Goal: Obtain resource: Download file/media

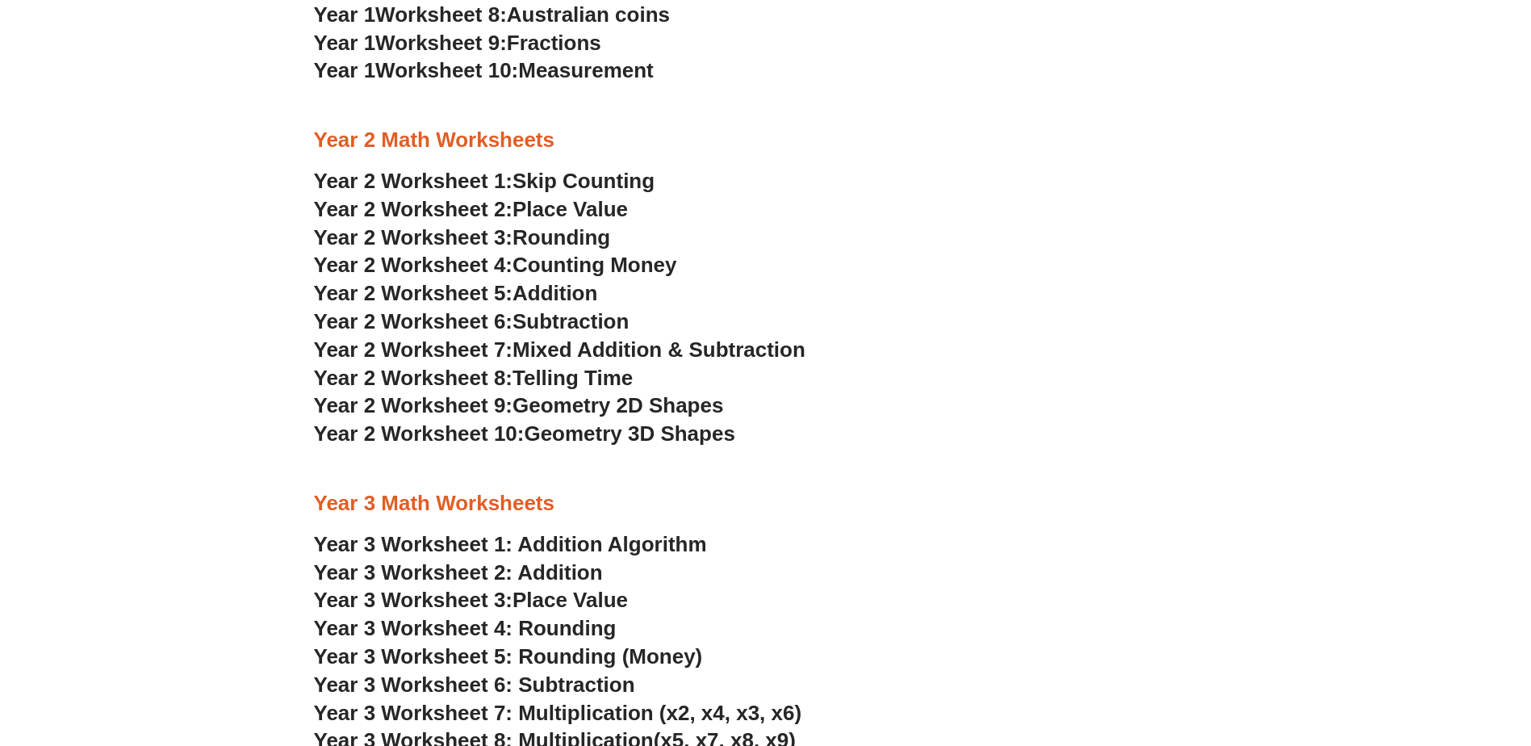
scroll to position [1856, 0]
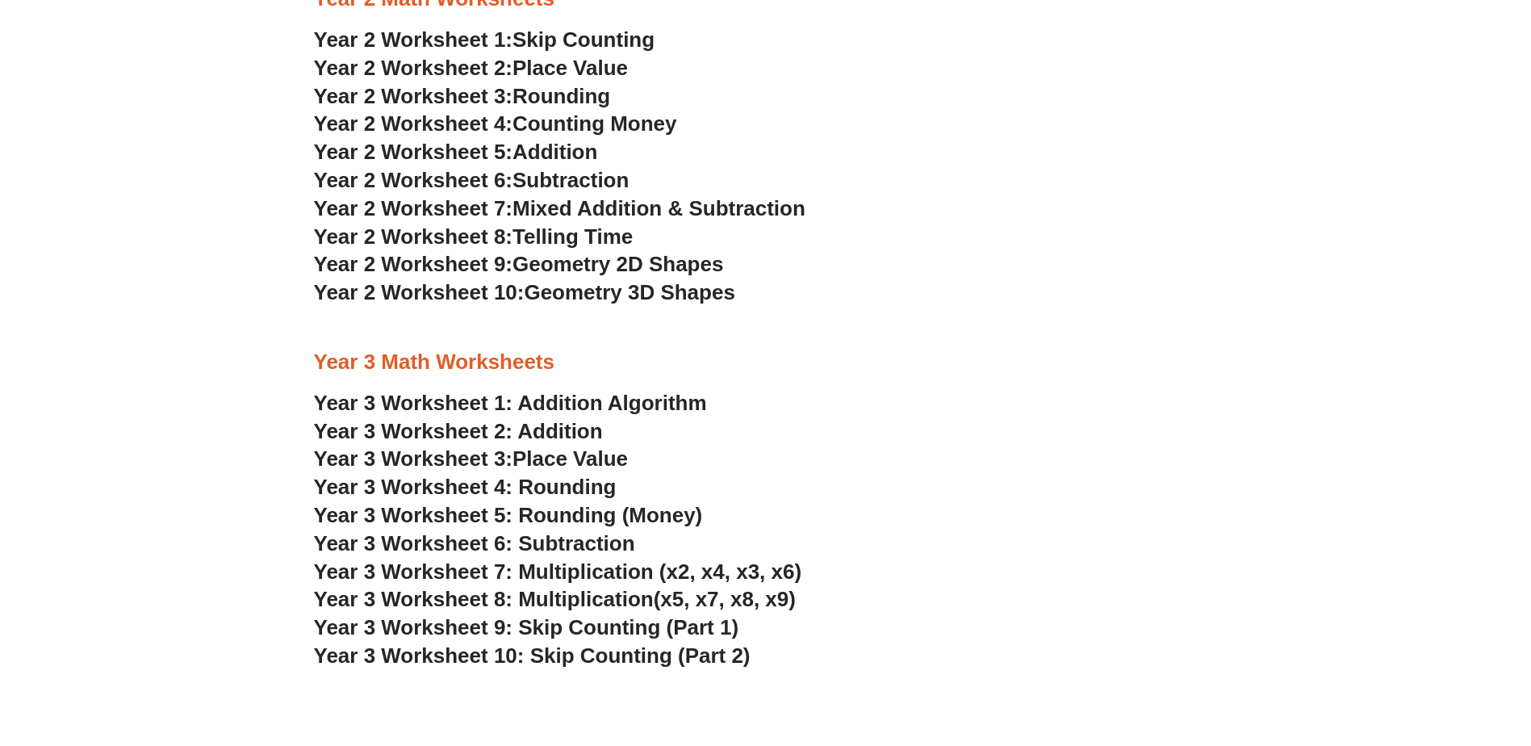
click at [563, 266] on span "Geometry 2D Shapes" at bounding box center [617, 264] width 211 height 24
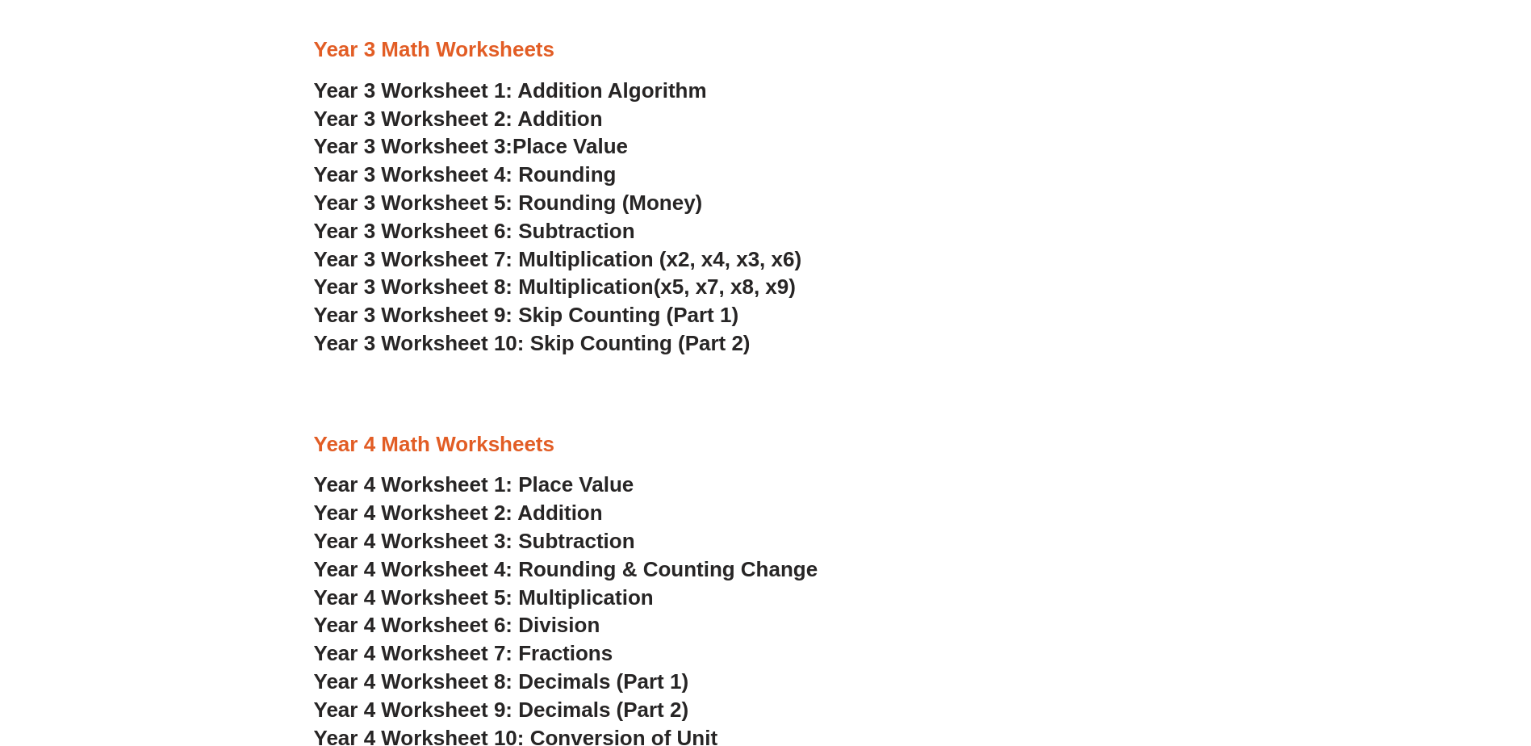
scroll to position [2260, 0]
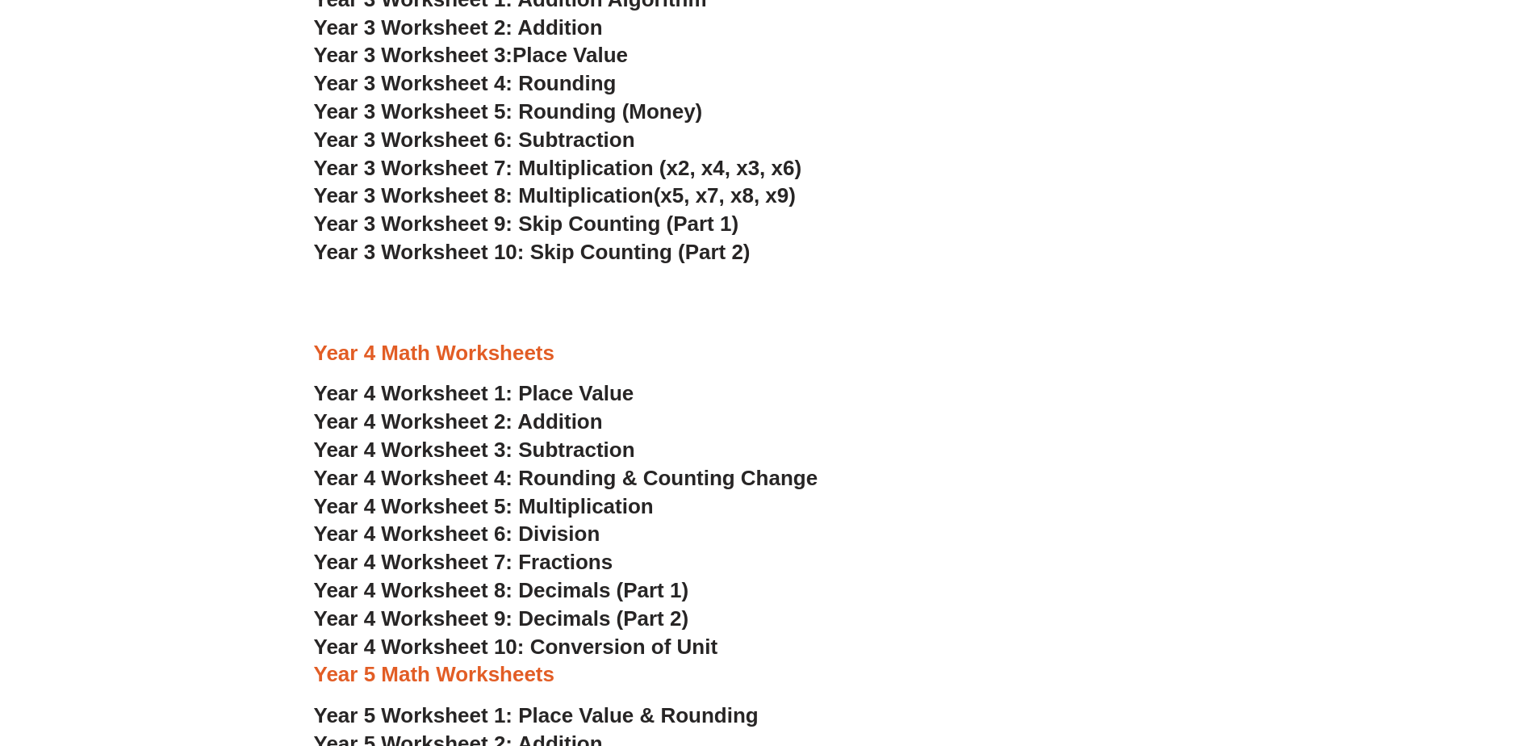
click at [577, 50] on span "Place Value" at bounding box center [569, 55] width 115 height 24
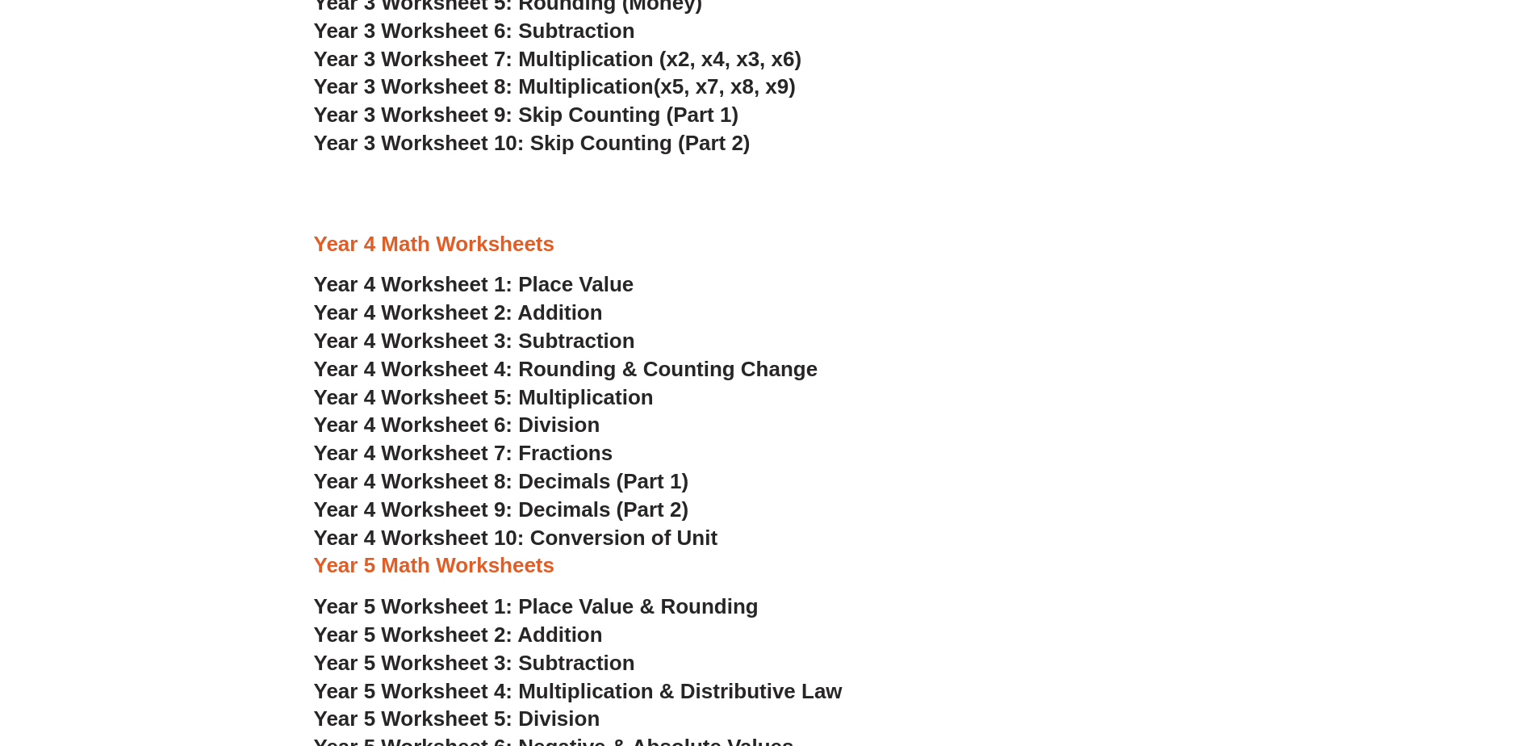
scroll to position [2341, 0]
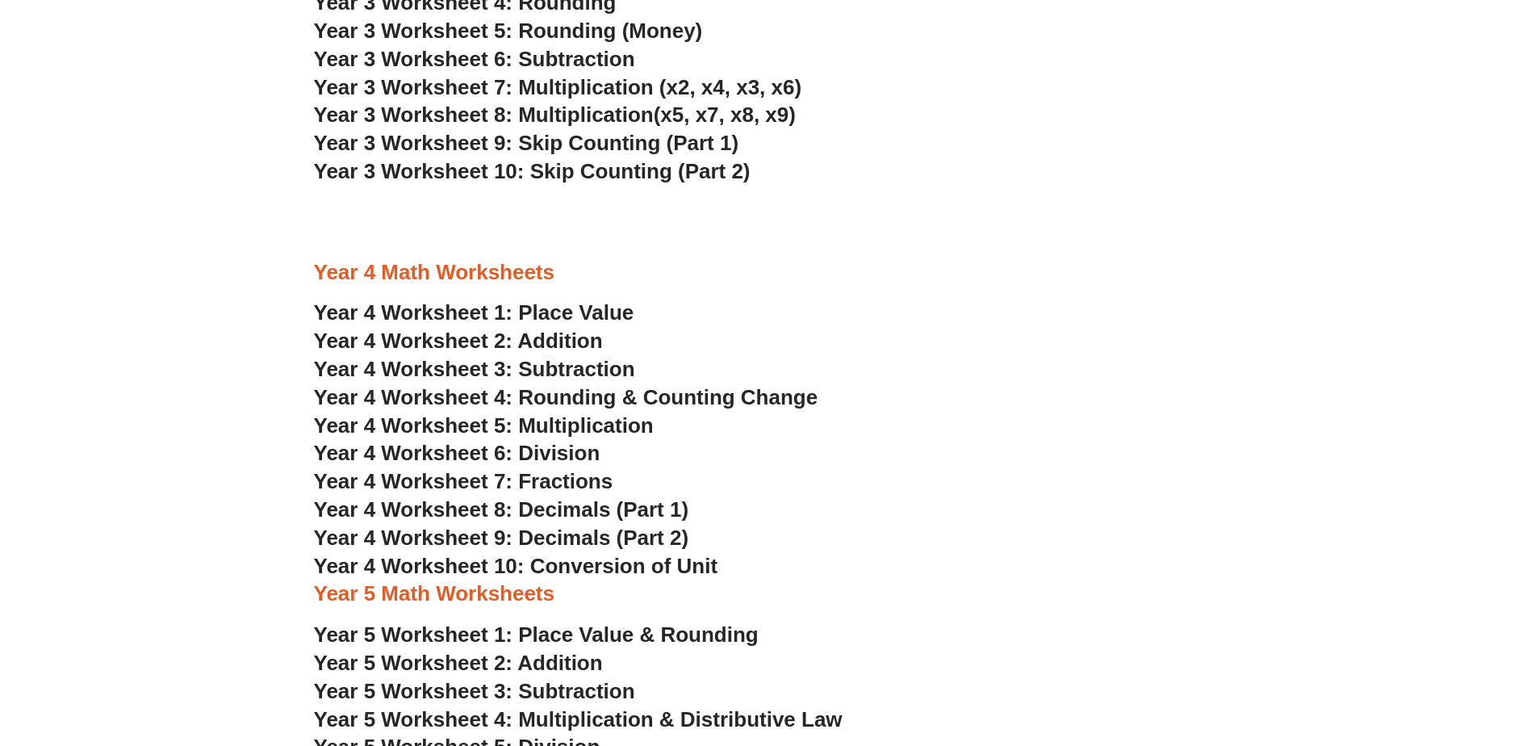
click at [556, 483] on span "Year 4 Worksheet 7: Fractions" at bounding box center [463, 481] width 299 height 24
click at [563, 455] on span "Year 4 Worksheet 6: Division" at bounding box center [457, 453] width 287 height 24
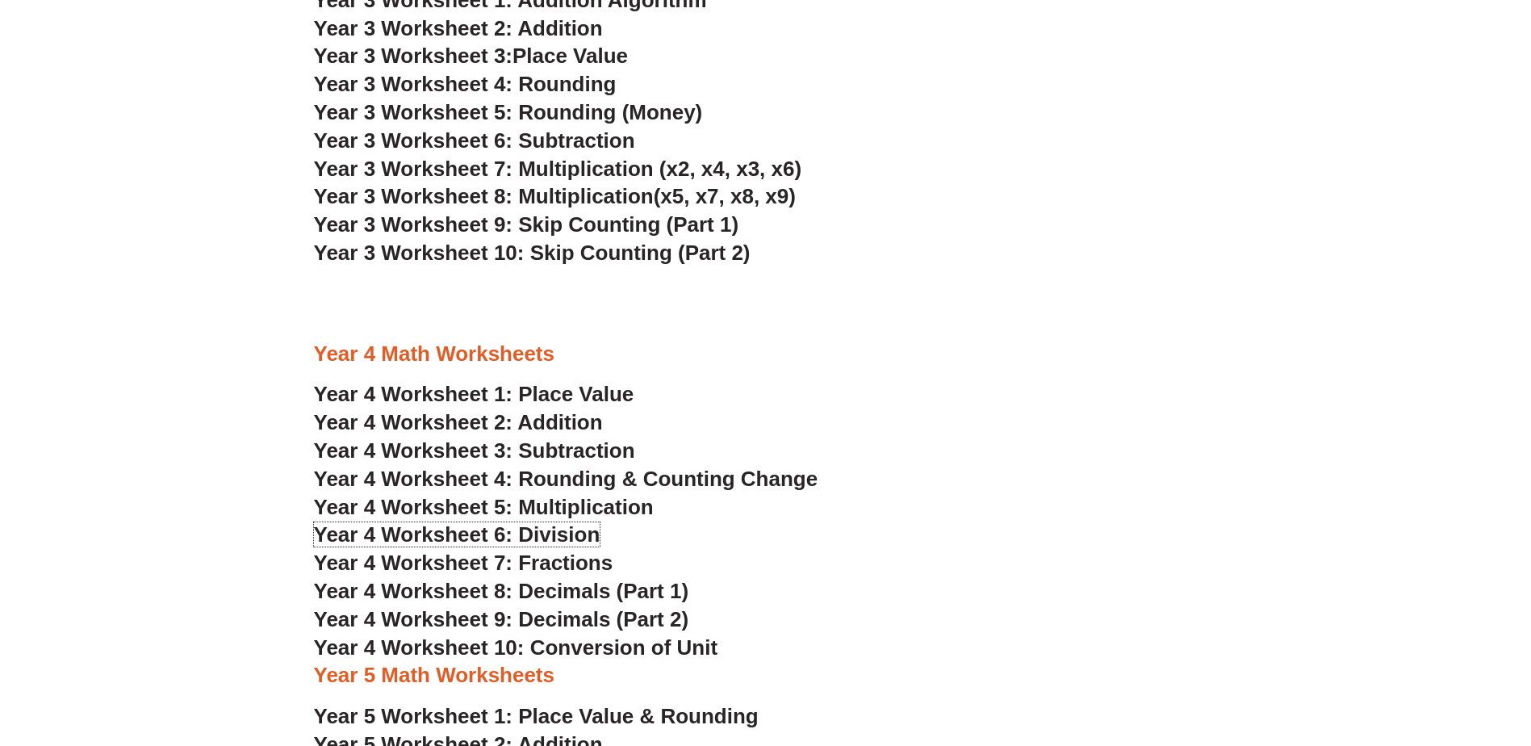
scroll to position [2179, 0]
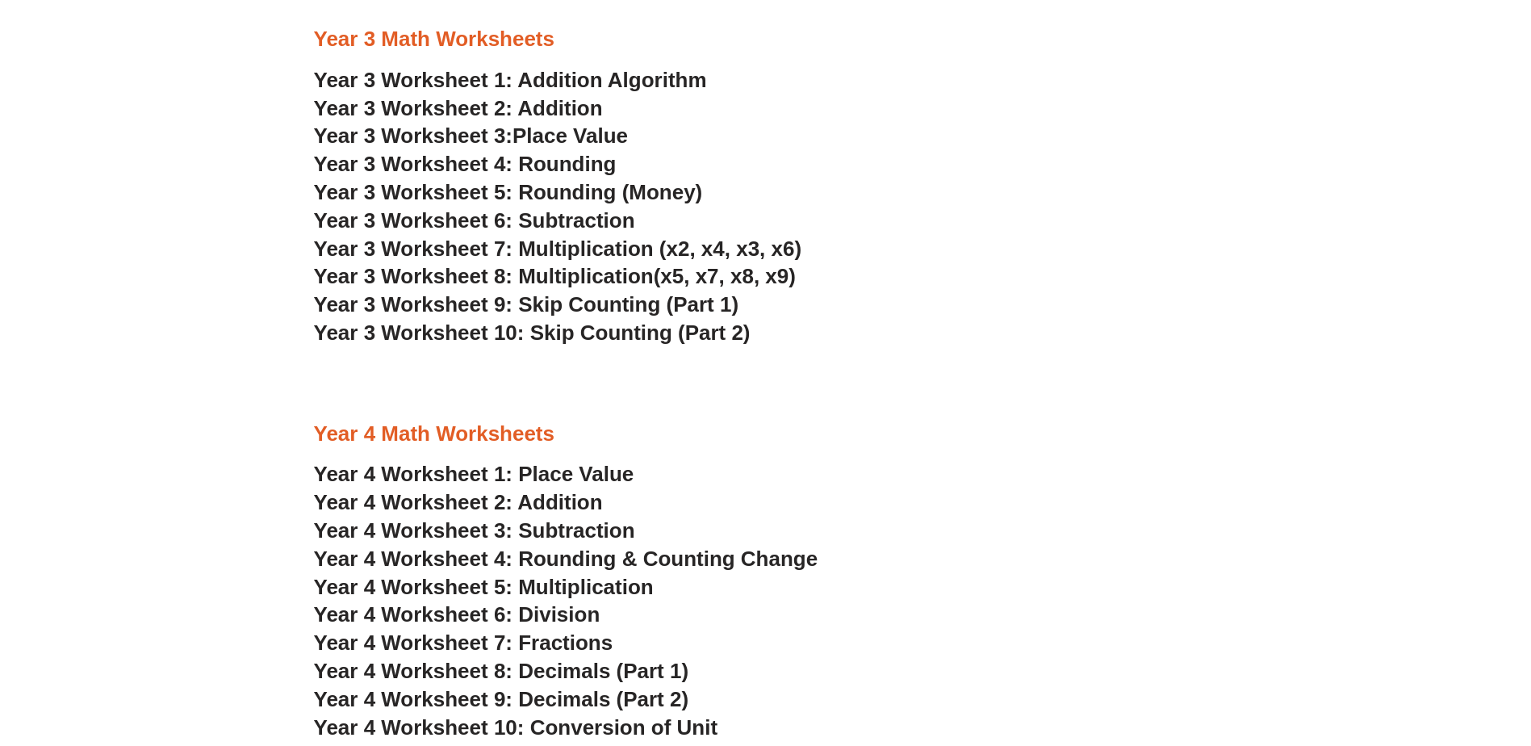
click at [605, 280] on span "Year 3 Worksheet 8: Multiplication" at bounding box center [484, 276] width 340 height 24
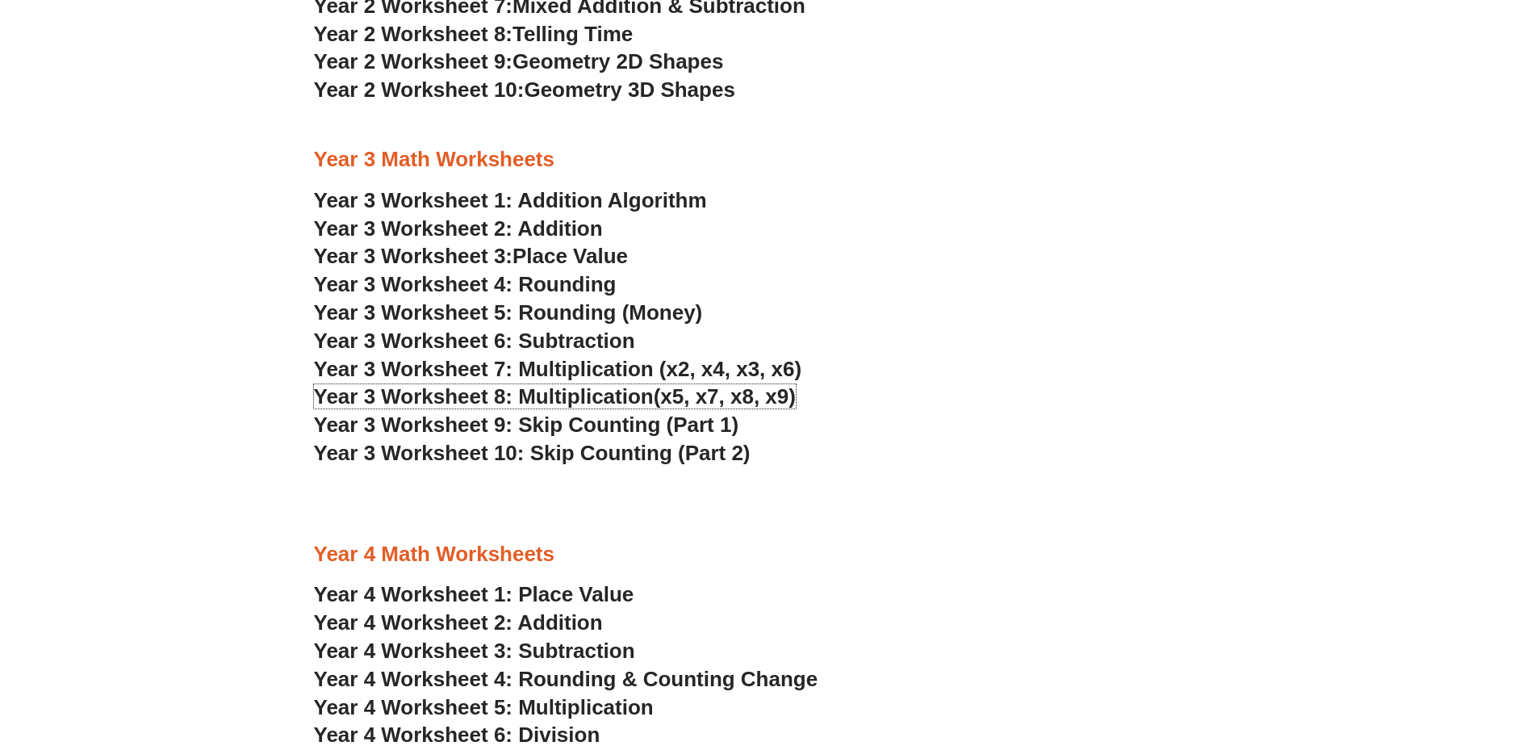
scroll to position [2260, 0]
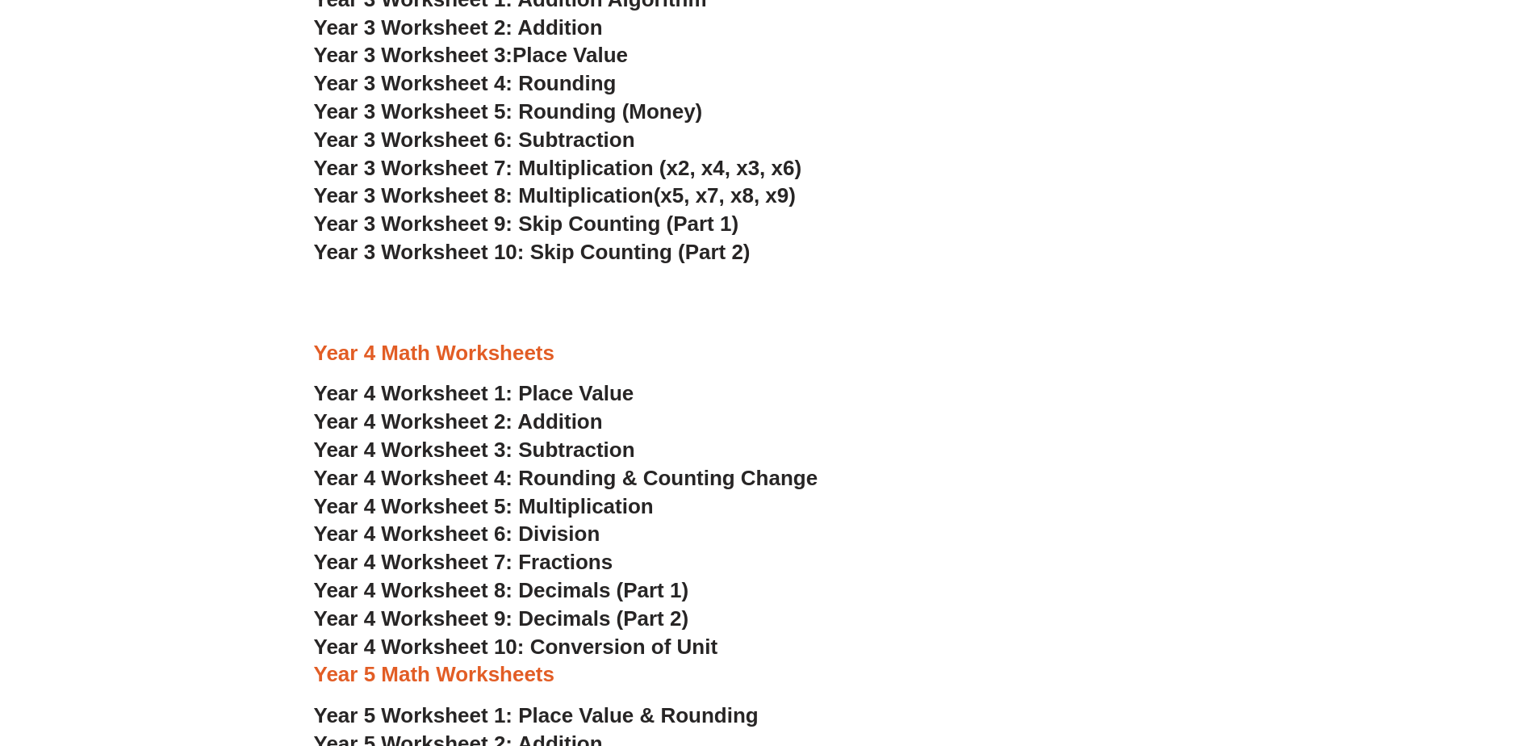
click at [575, 445] on span "Year 4 Worksheet 3: Subtraction" at bounding box center [474, 449] width 321 height 24
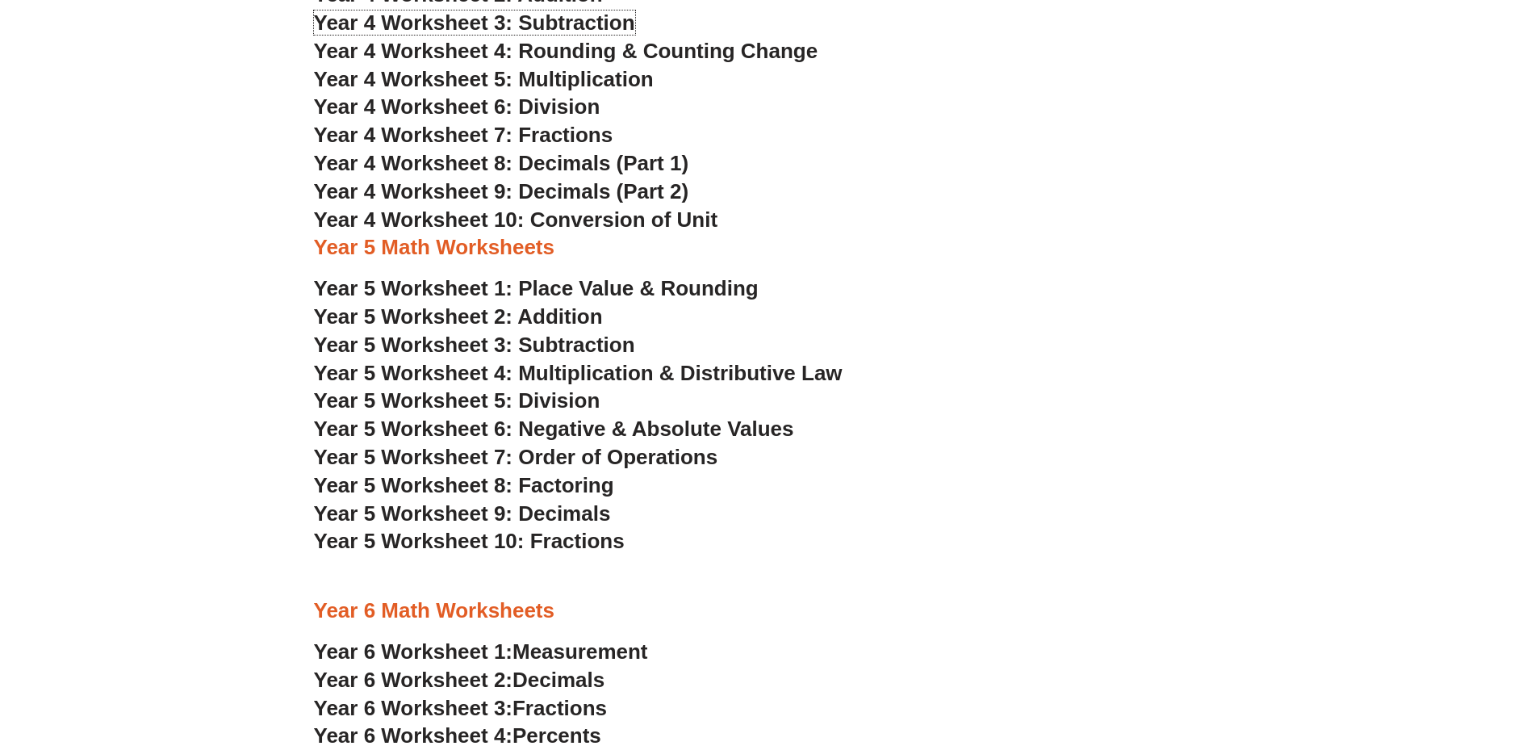
scroll to position [2663, 0]
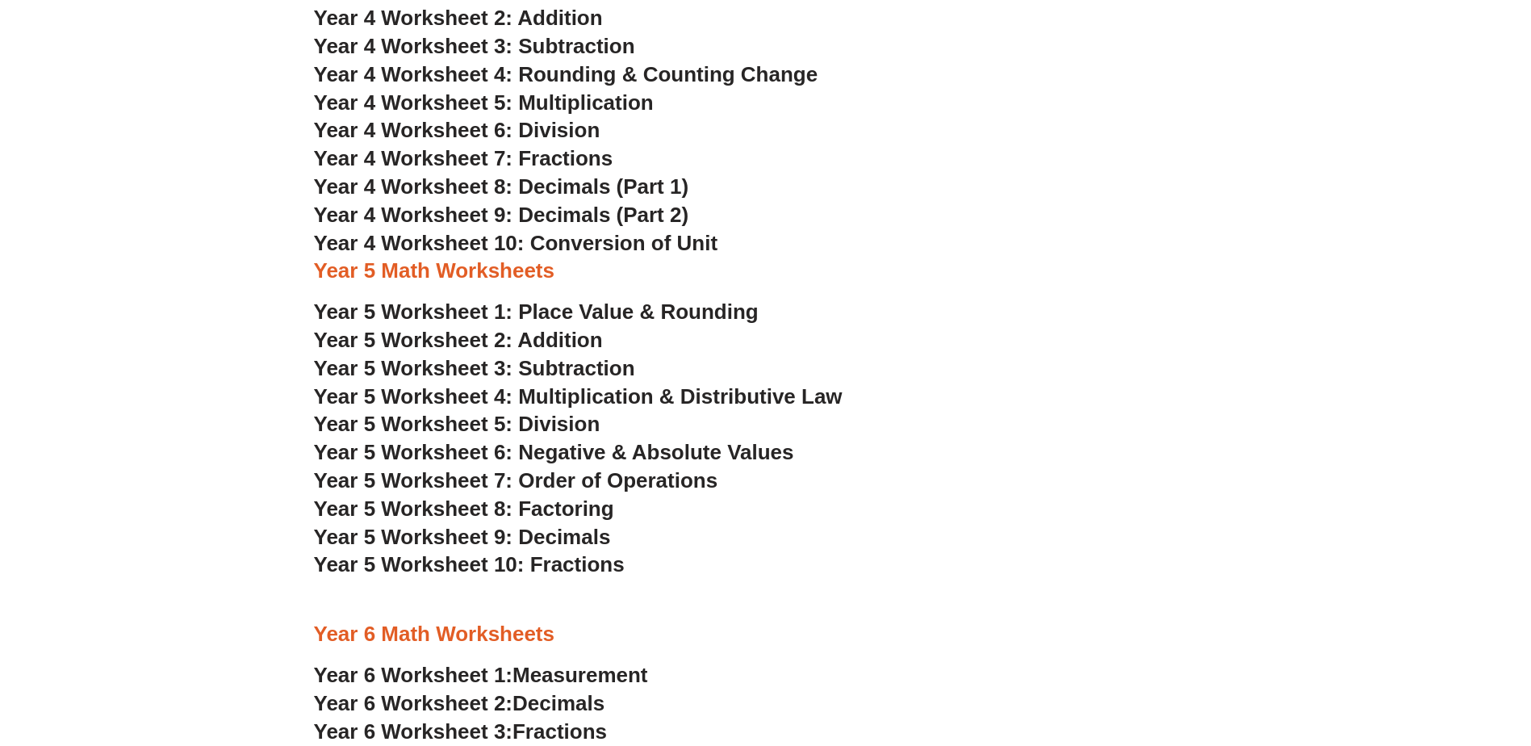
click at [660, 395] on span "Year 5 Worksheet 4: Multiplication & Distributive Law" at bounding box center [578, 396] width 529 height 24
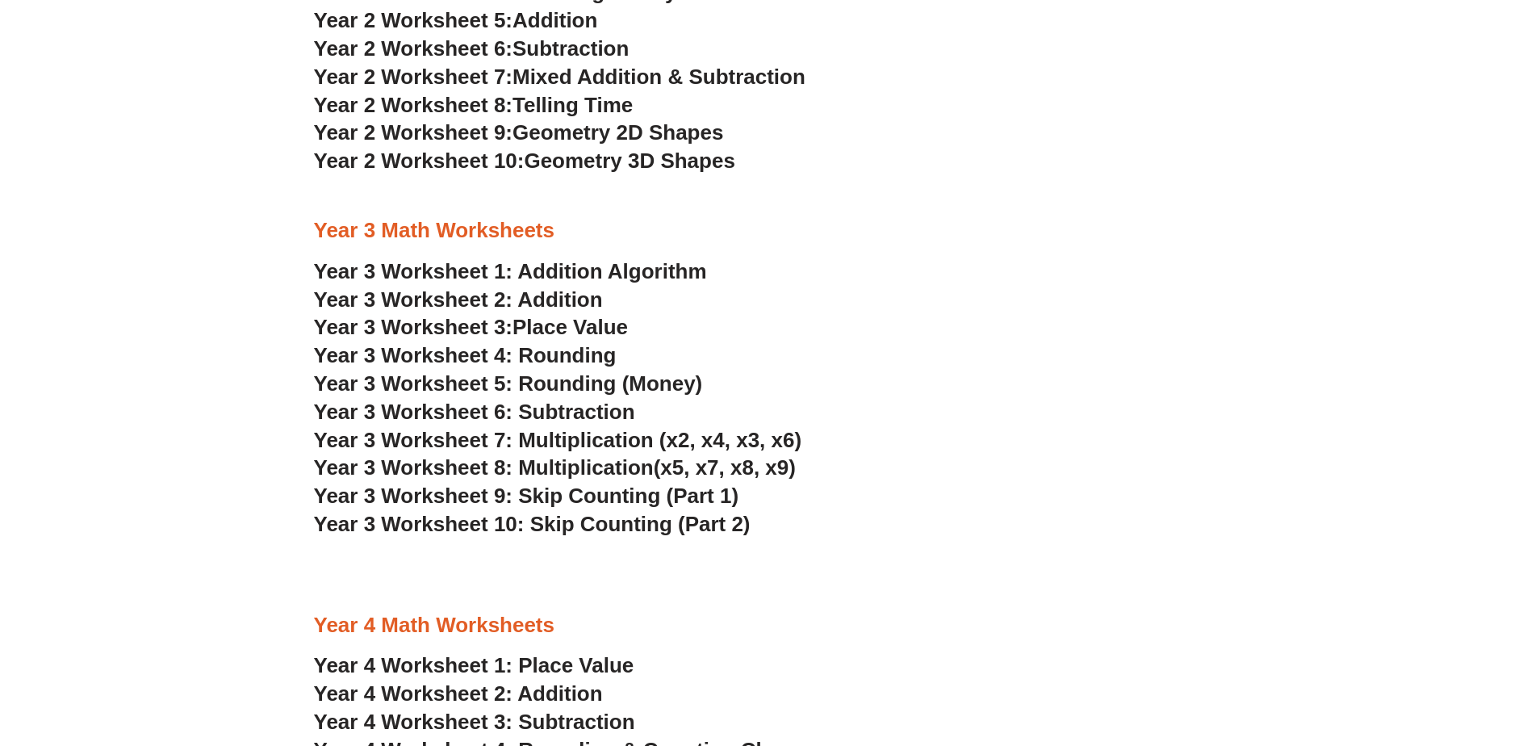
scroll to position [1695, 0]
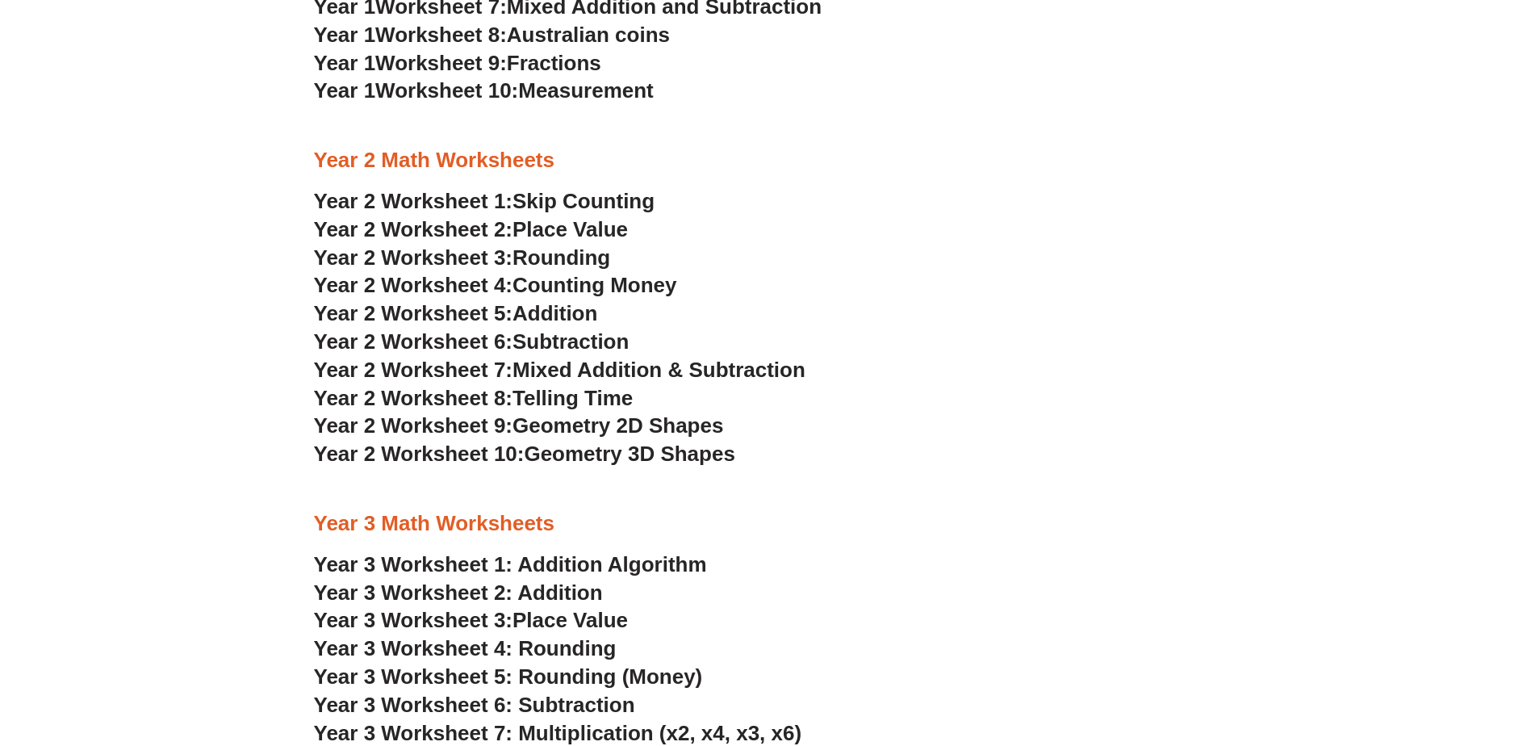
click at [604, 454] on span "Geometry 3D Shapes" at bounding box center [629, 453] width 211 height 24
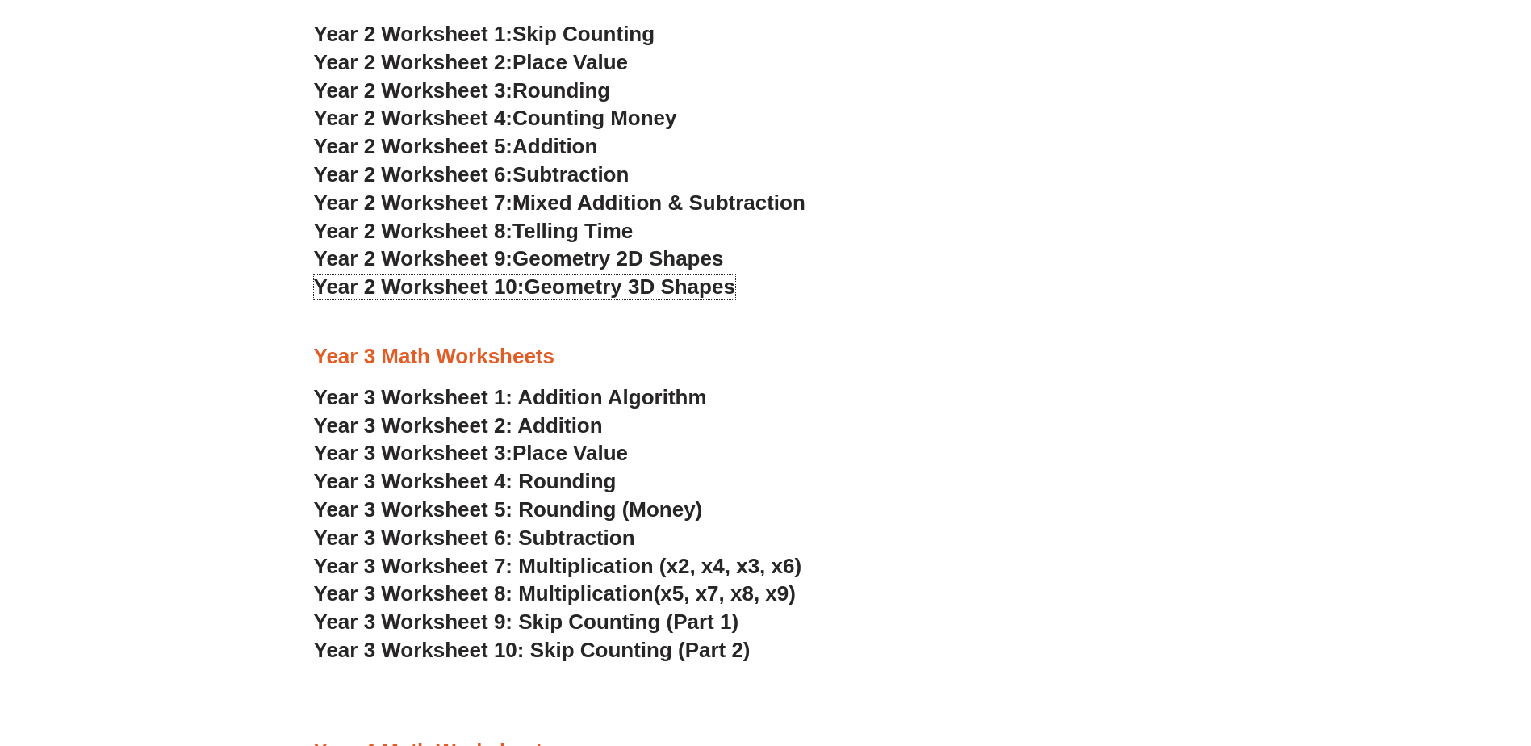
scroll to position [2018, 0]
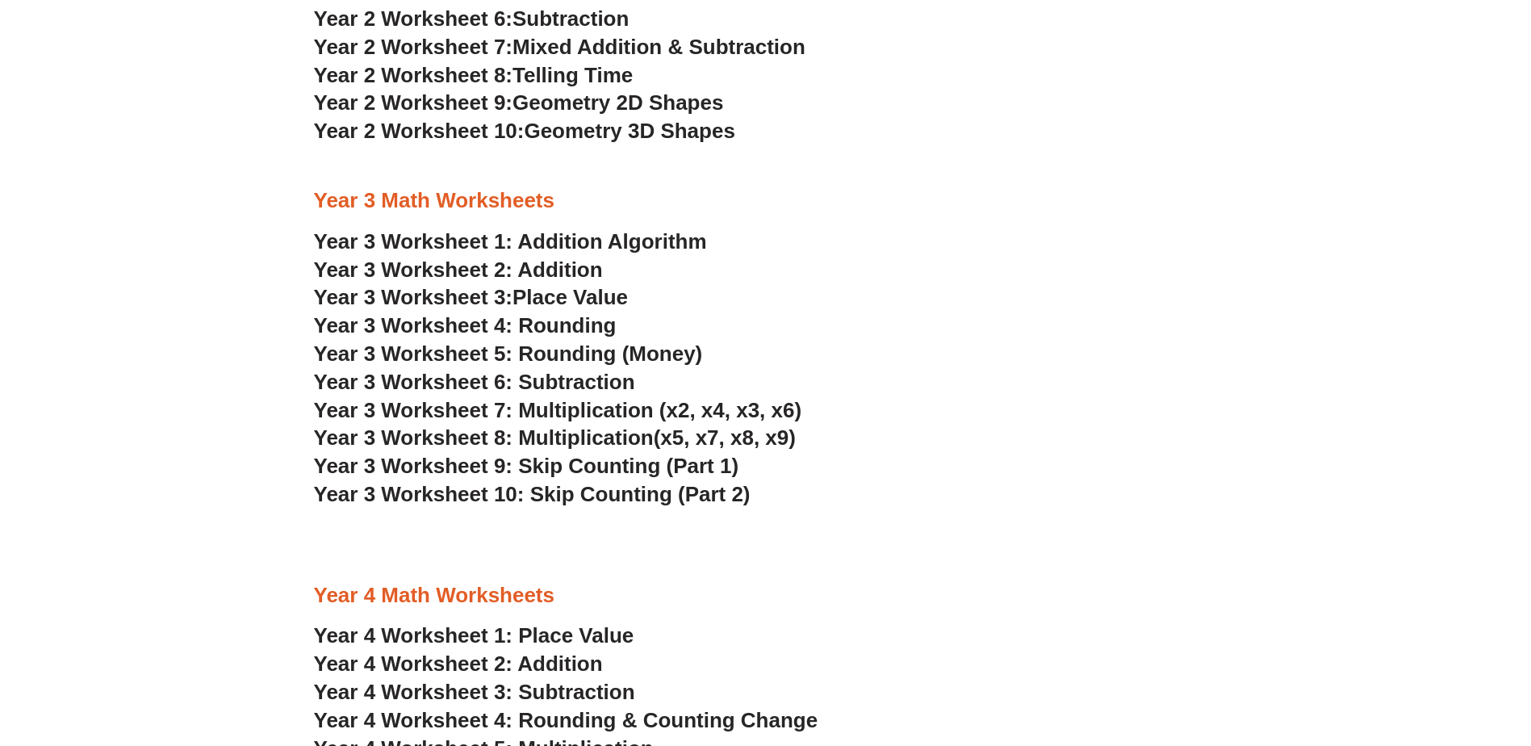
click at [567, 274] on link "Year 3 Worksheet 2: Addition" at bounding box center [458, 269] width 289 height 24
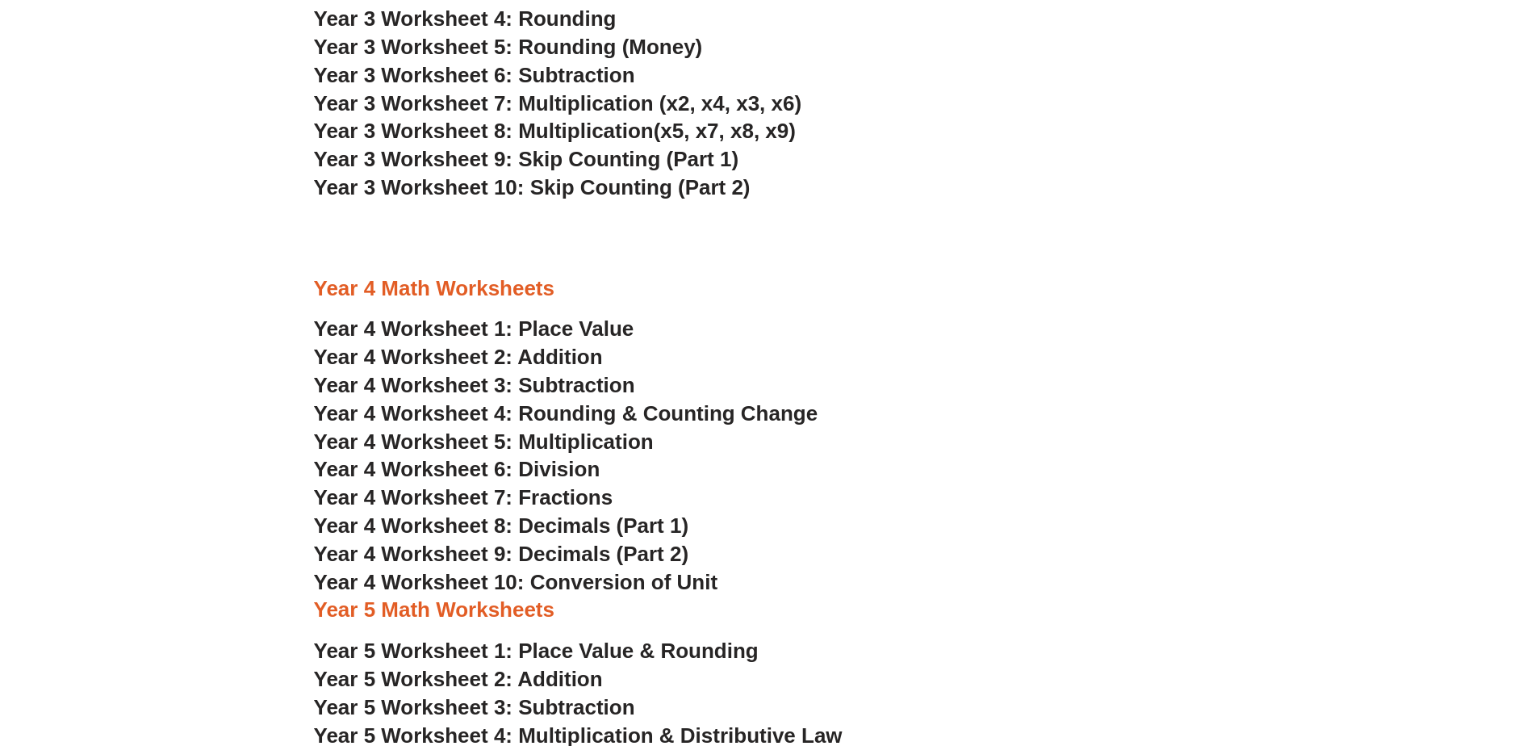
scroll to position [2502, 0]
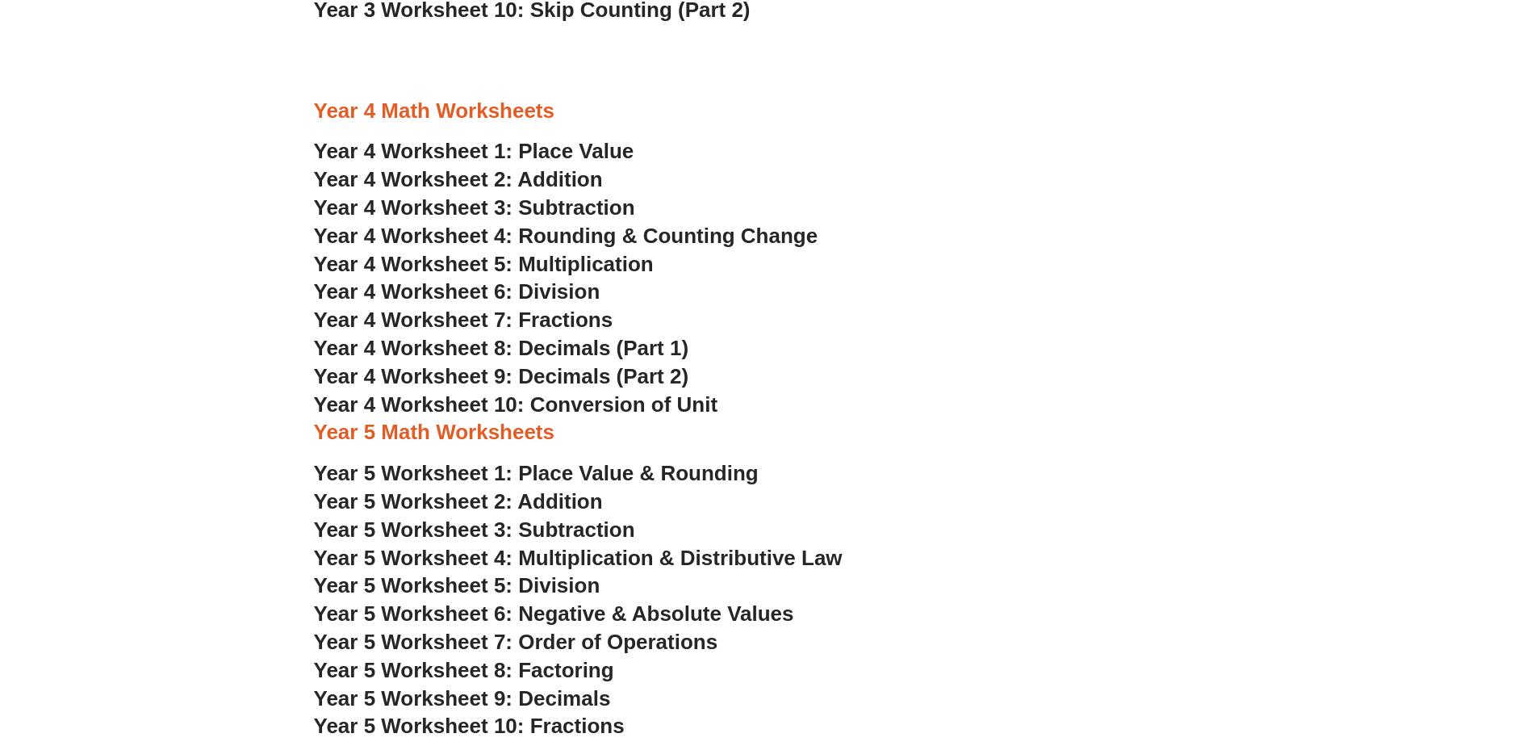
click at [557, 157] on span "Year 4 Worksheet 1: Place Value" at bounding box center [474, 151] width 320 height 24
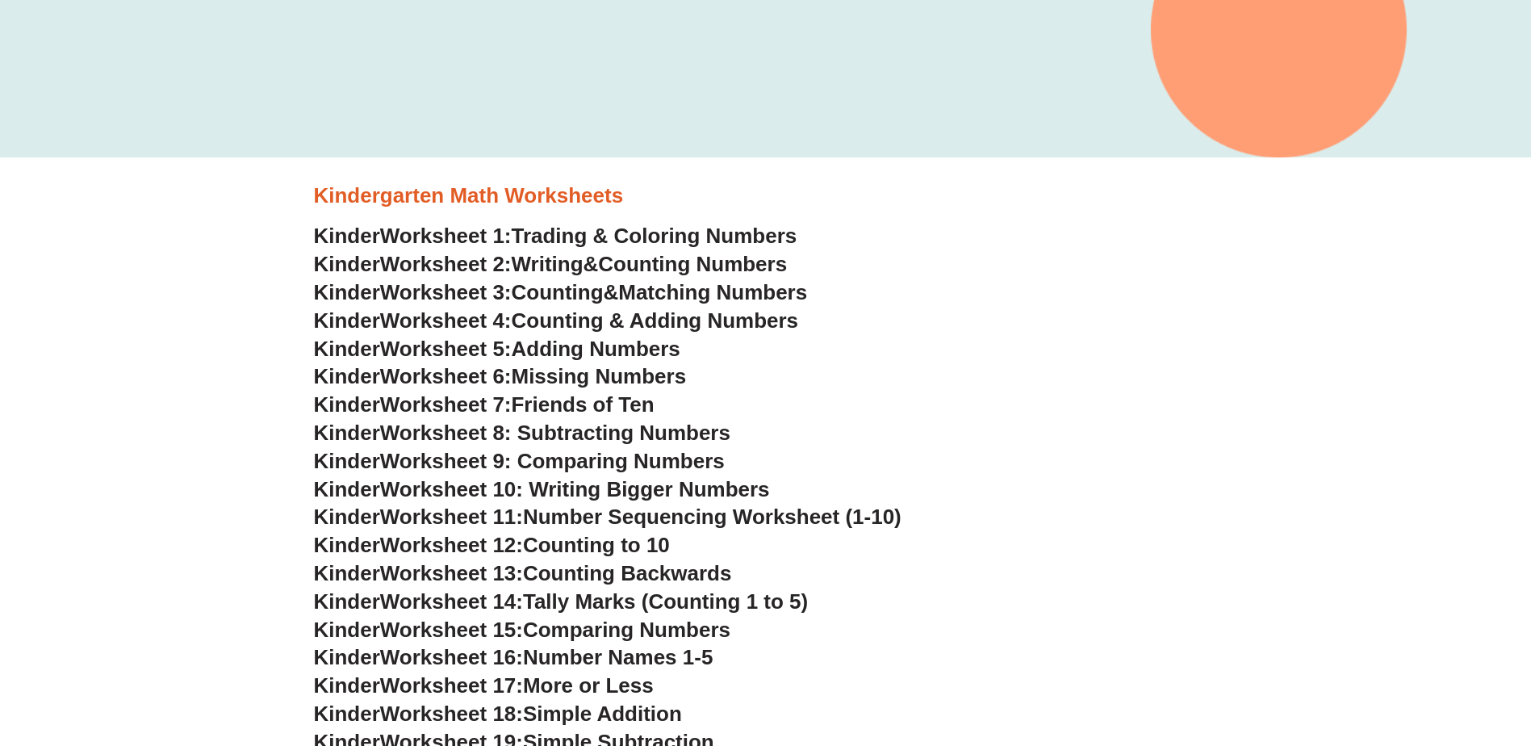
scroll to position [404, 0]
